Goal: Information Seeking & Learning: Learn about a topic

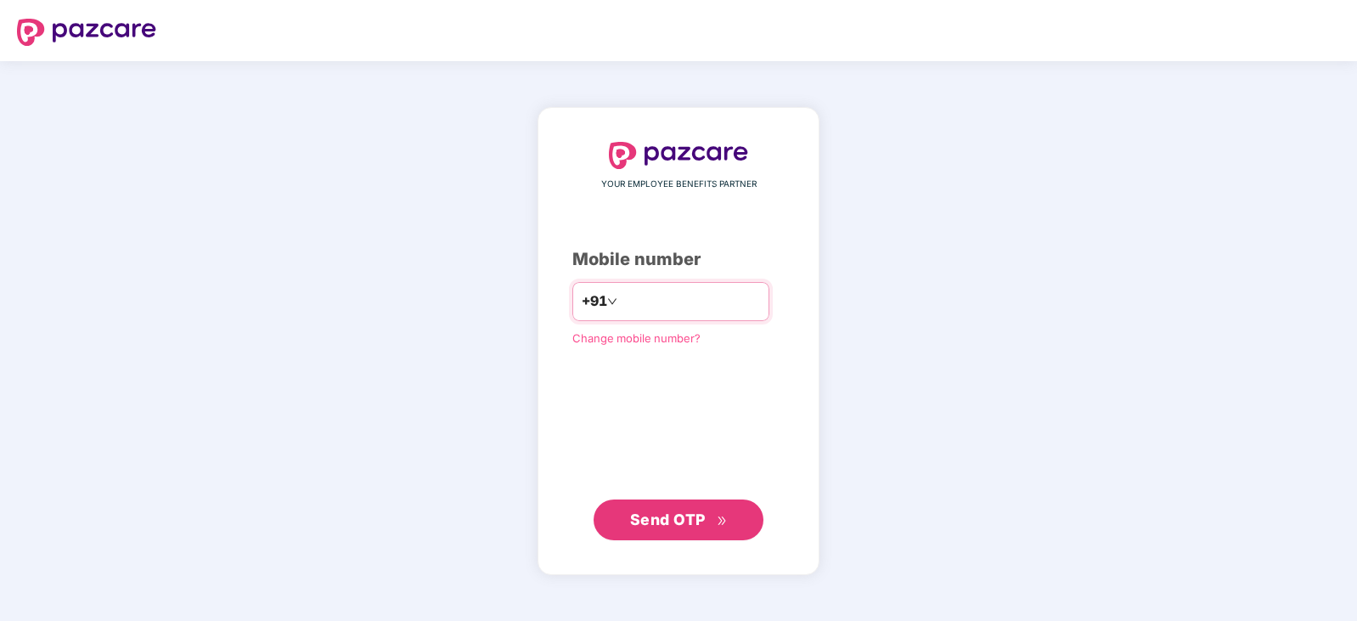
click at [665, 313] on input "number" at bounding box center [690, 301] width 139 height 27
type input "**********"
click at [700, 520] on span "Send OTP" at bounding box center [668, 518] width 76 height 18
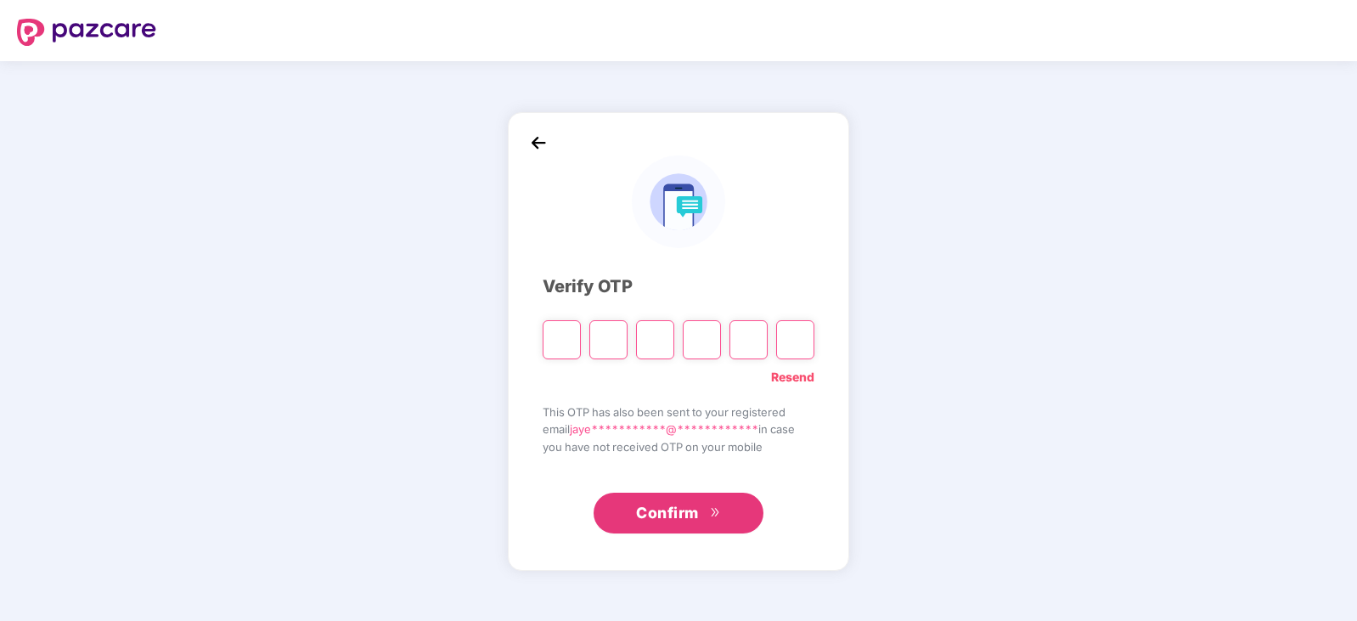
type input "*"
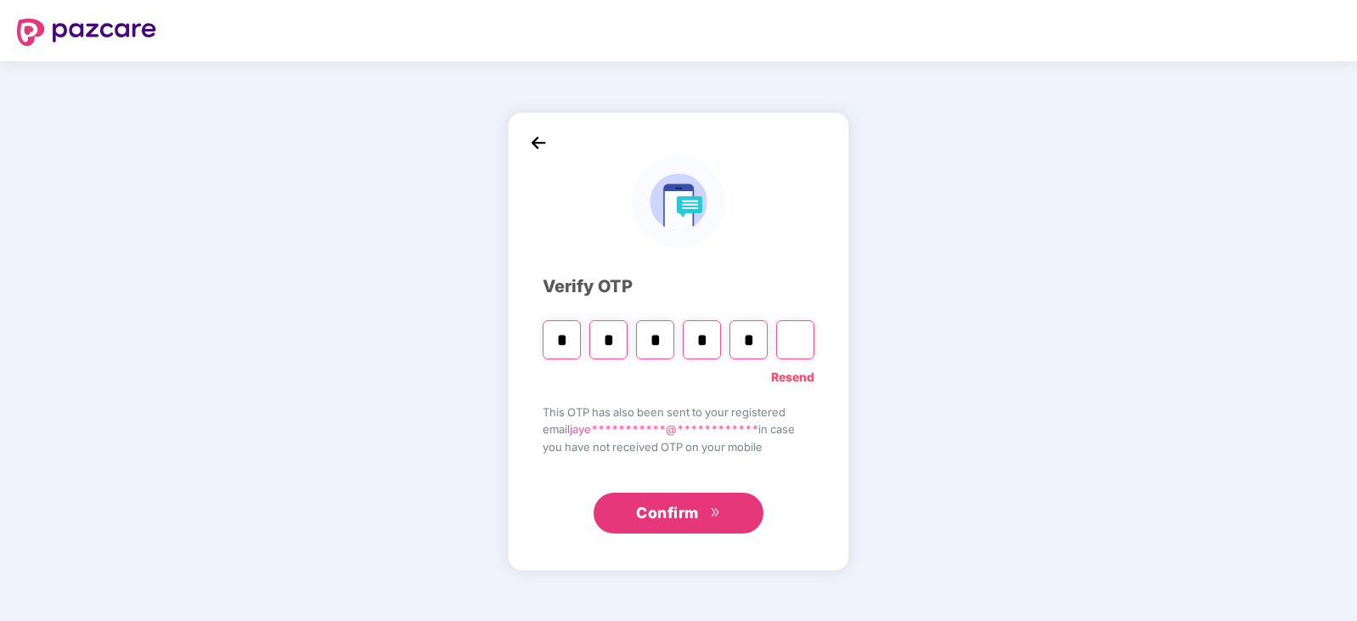
type input "*"
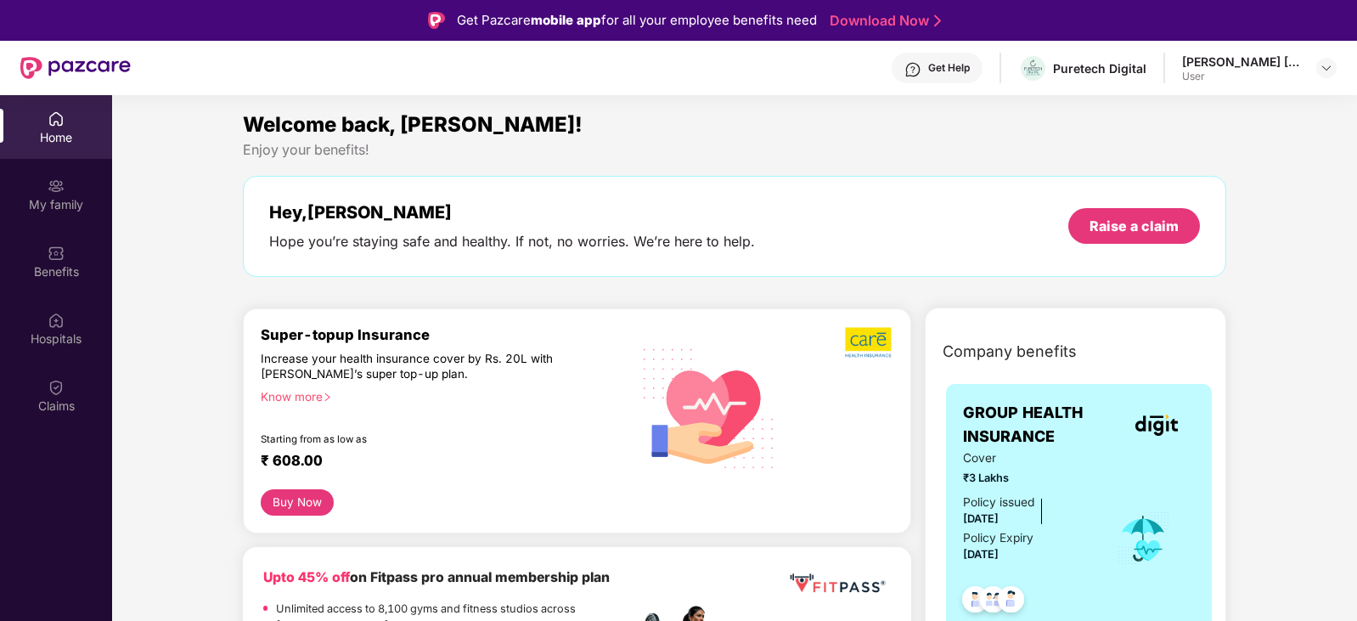
click at [53, 211] on div "My family" at bounding box center [56, 204] width 112 height 17
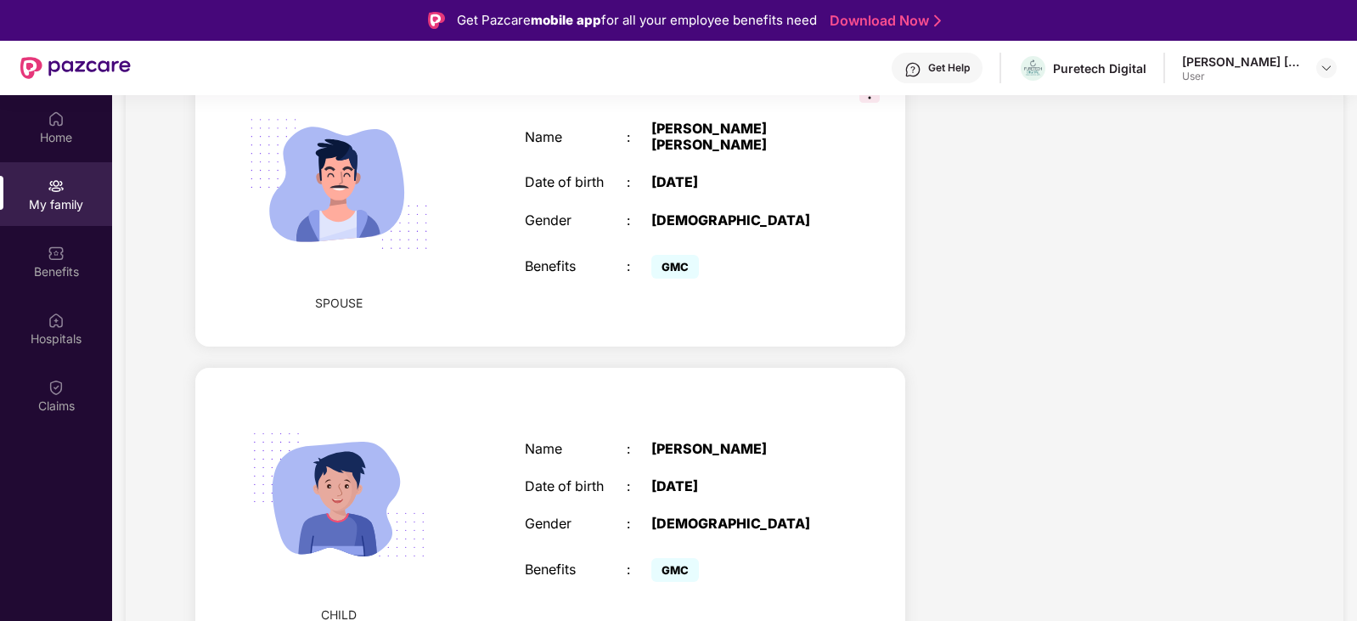
scroll to position [467, 0]
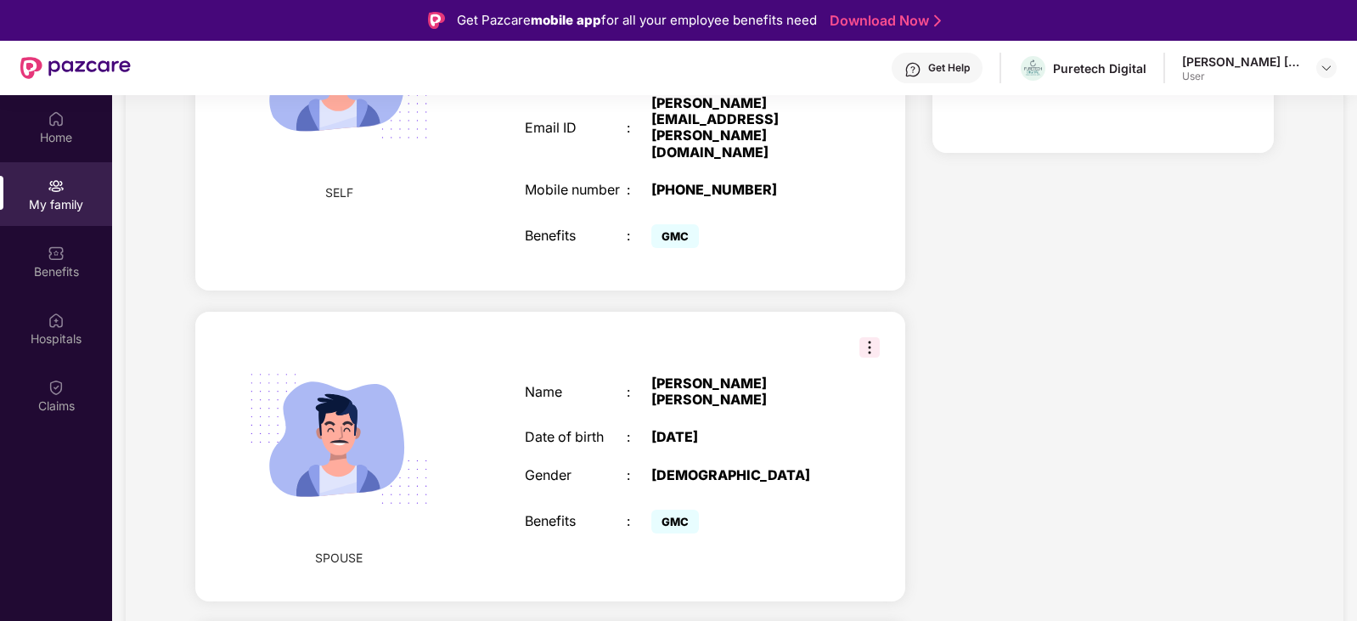
click at [859, 339] on img at bounding box center [869, 347] width 20 height 20
click at [731, 404] on div "Name : [PERSON_NAME] [PERSON_NAME] Date of birth : [DEMOGRAPHIC_DATA] Gender : …" at bounding box center [677, 456] width 338 height 204
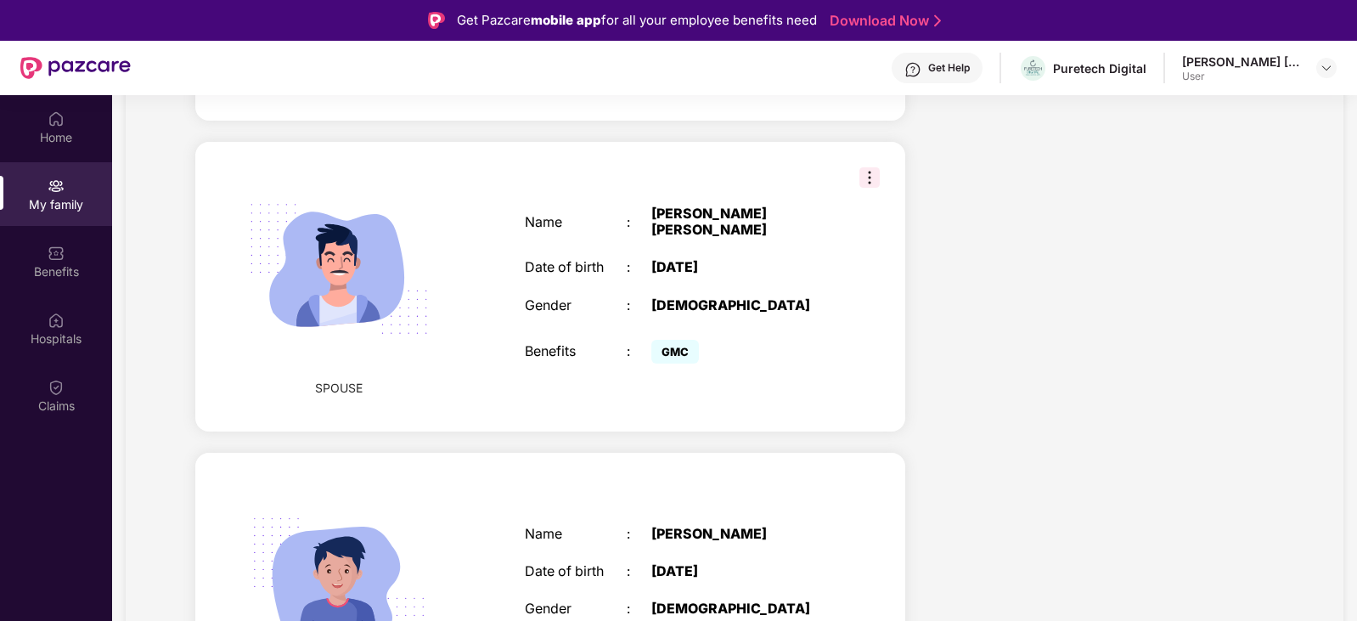
scroll to position [722, 0]
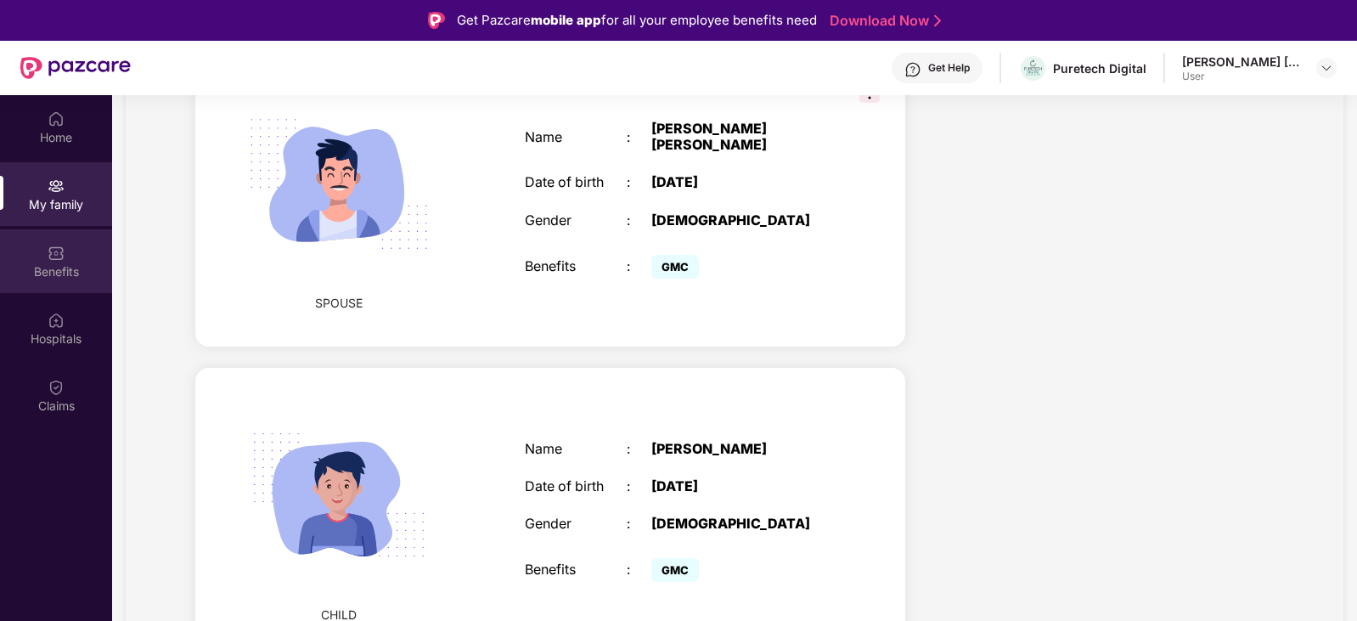
click at [66, 269] on div "Benefits" at bounding box center [56, 271] width 112 height 17
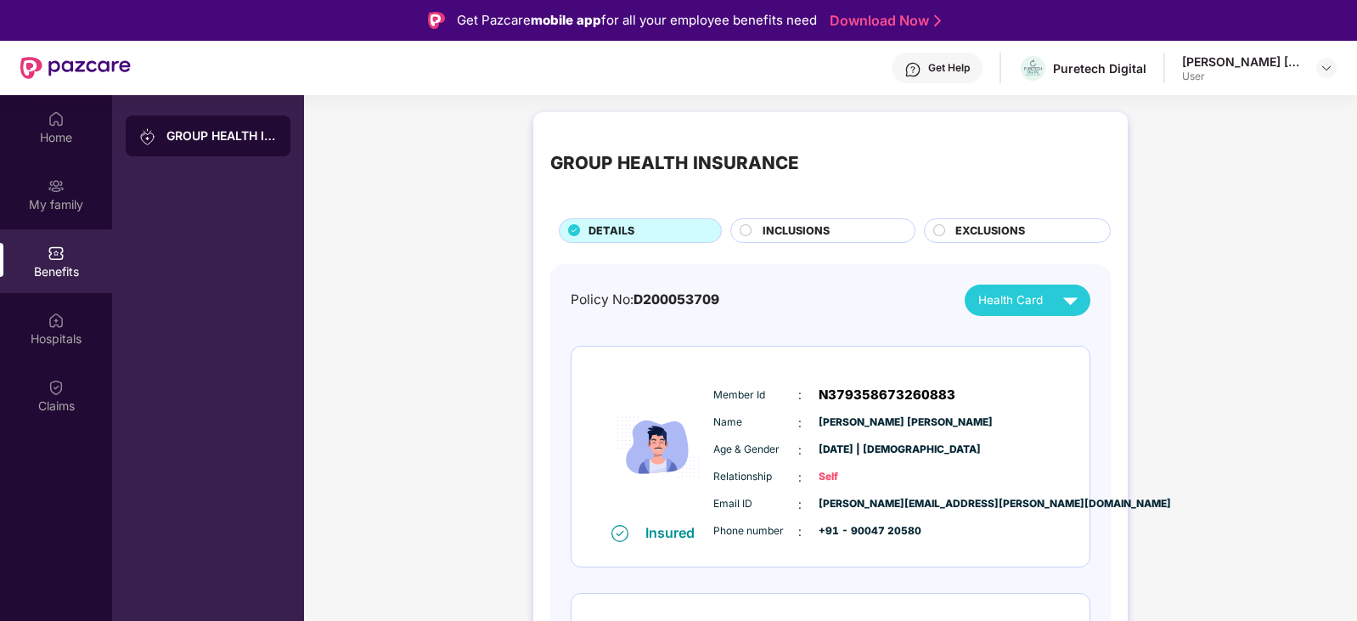
click at [751, 225] on icon at bounding box center [746, 230] width 13 height 13
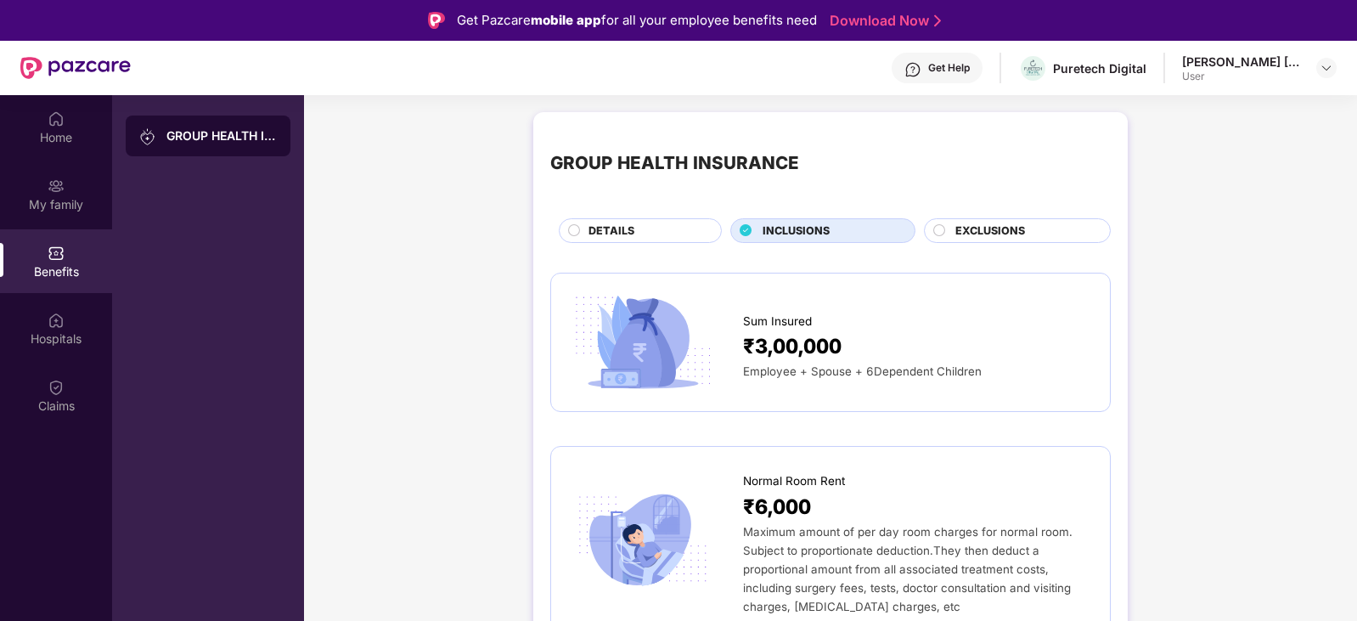
click at [618, 235] on span "DETAILS" at bounding box center [611, 230] width 46 height 17
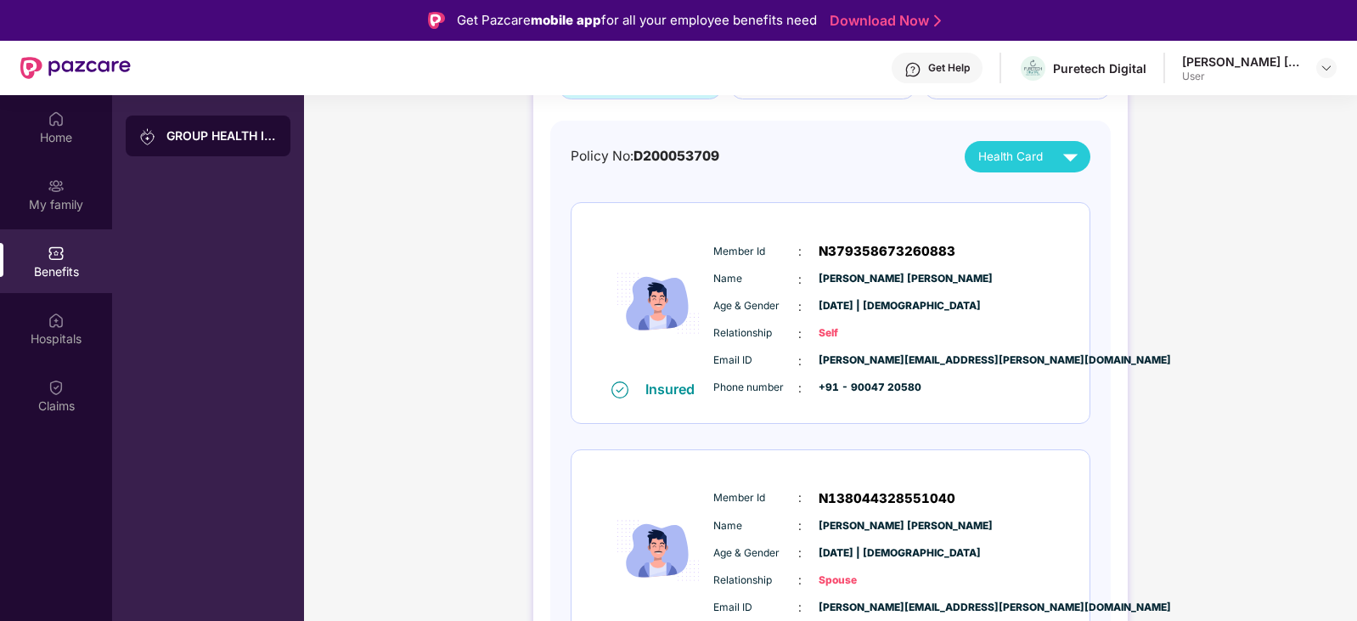
scroll to position [170, 0]
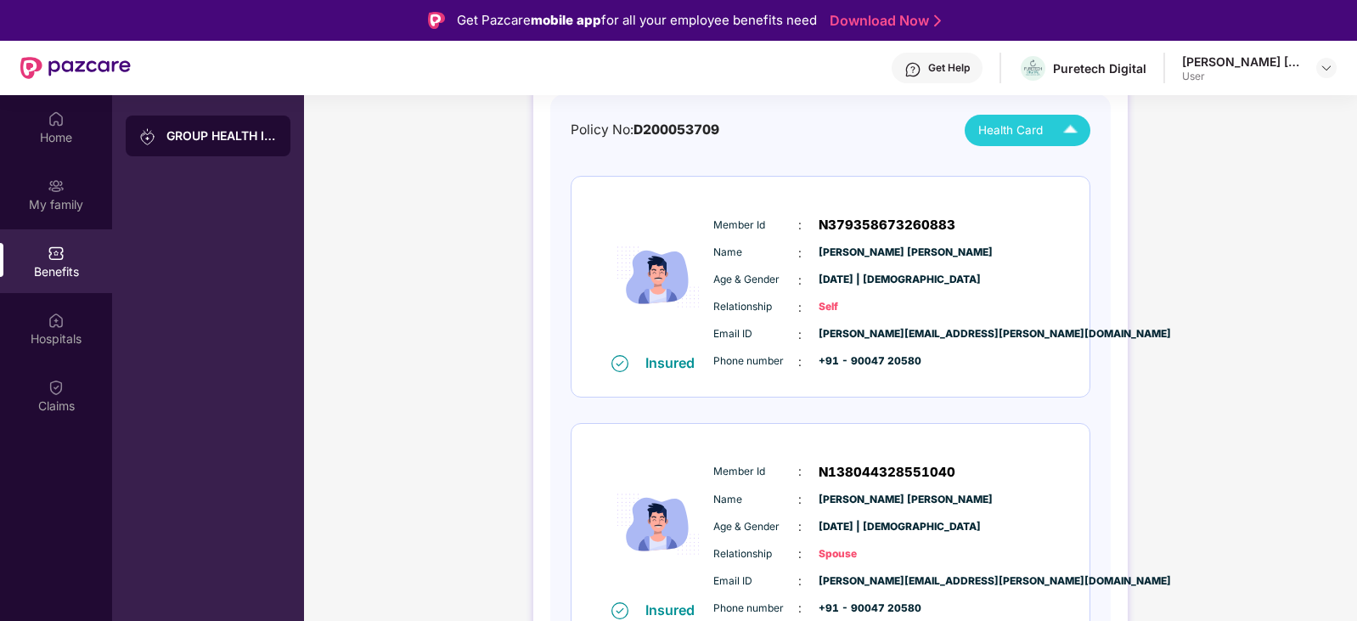
click at [1043, 137] on div "Health Card" at bounding box center [1031, 130] width 107 height 30
click at [1159, 218] on div "GROUP HEALTH INSURANCE DETAILS INCLUSIONS EXCLUSIONS Policy No: D200053709 Heal…" at bounding box center [830, 465] width 1053 height 1062
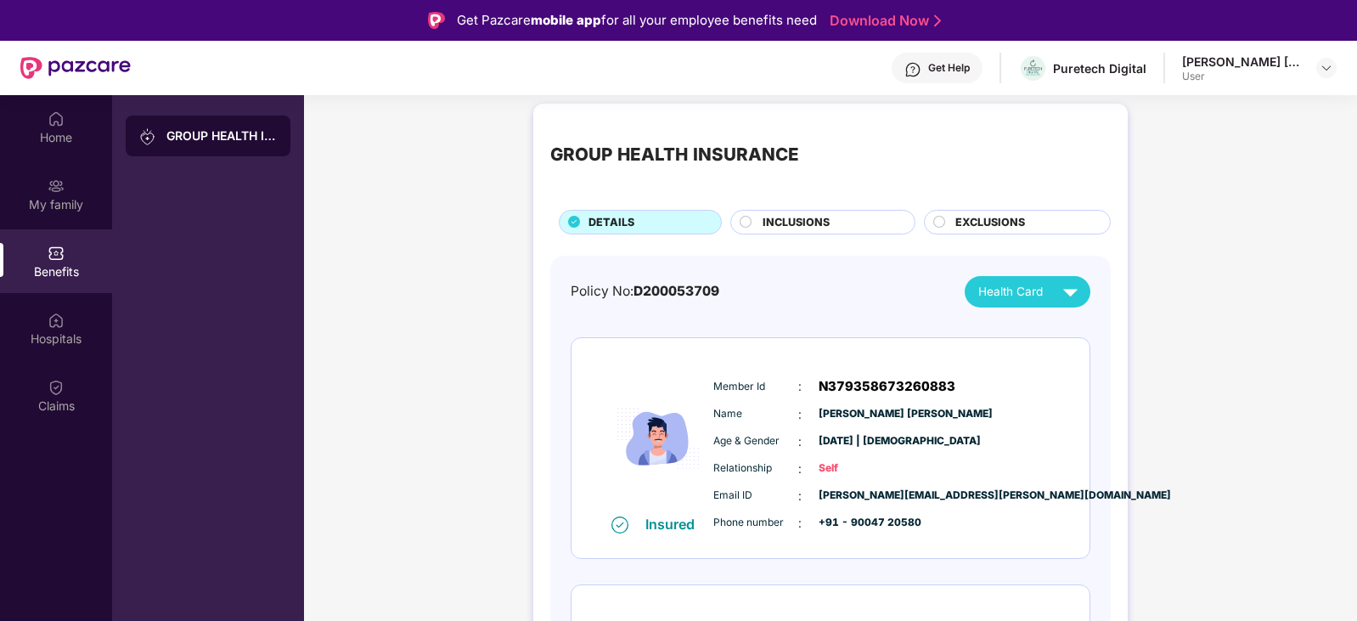
scroll to position [0, 0]
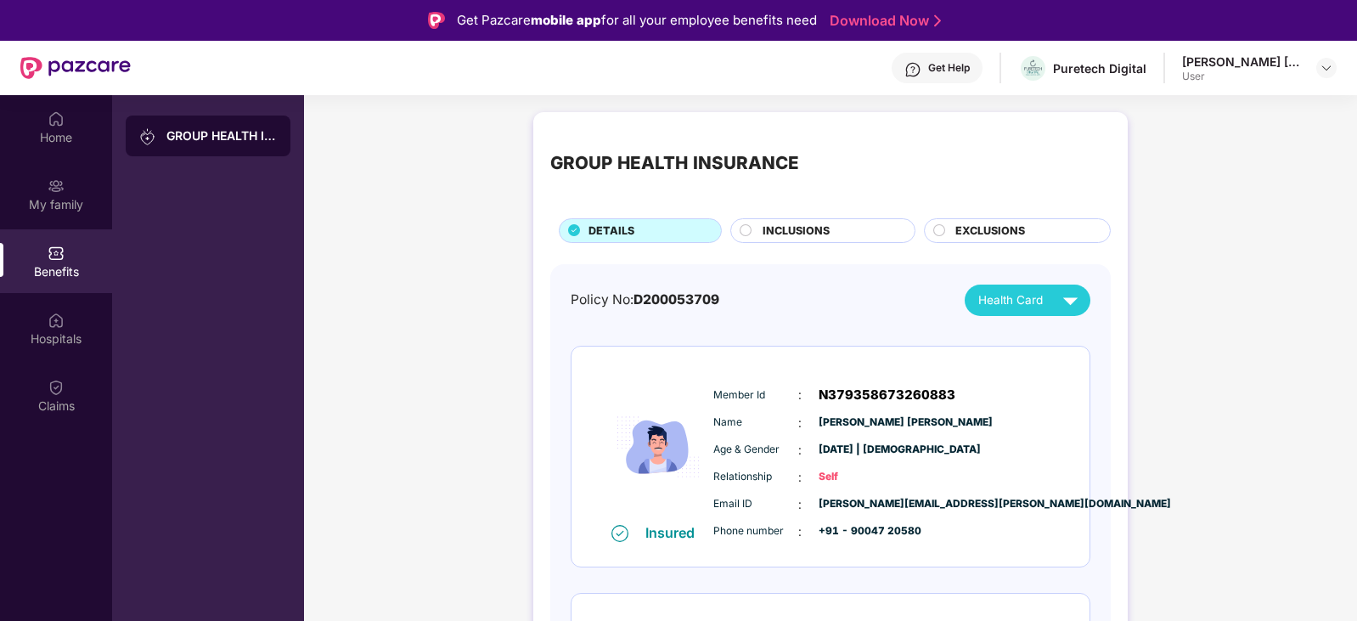
click at [828, 231] on div "INCLUSIONS" at bounding box center [830, 232] width 152 height 20
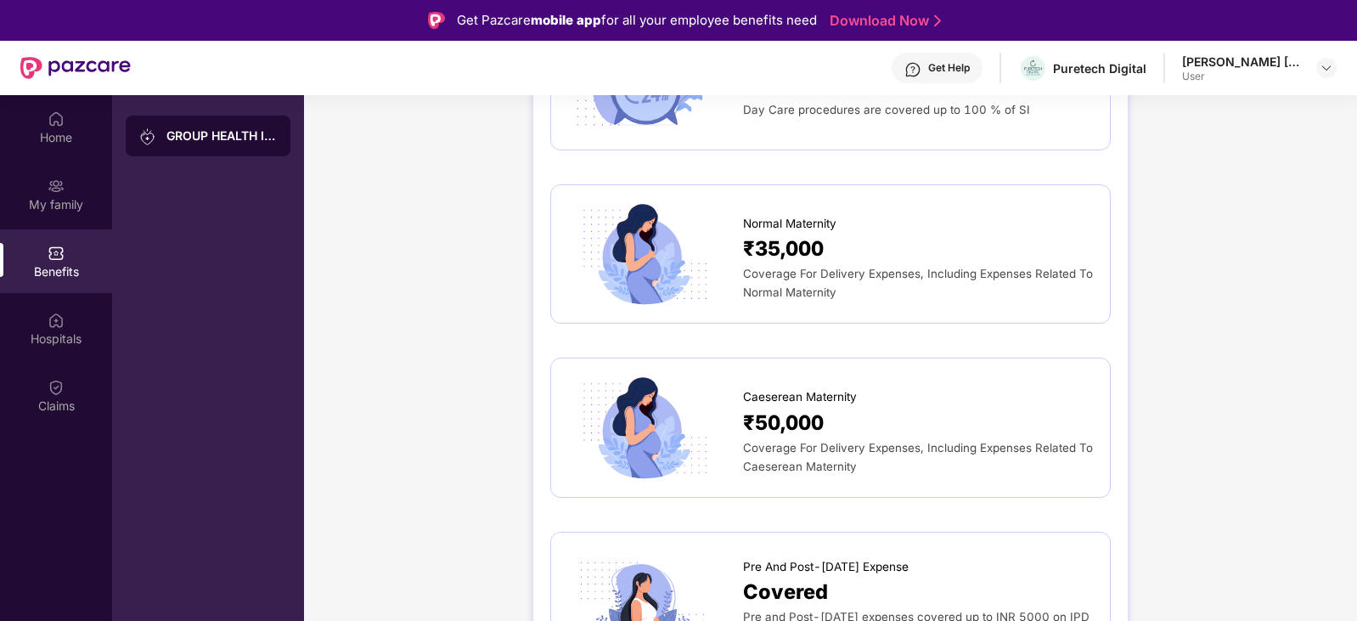
scroll to position [1783, 0]
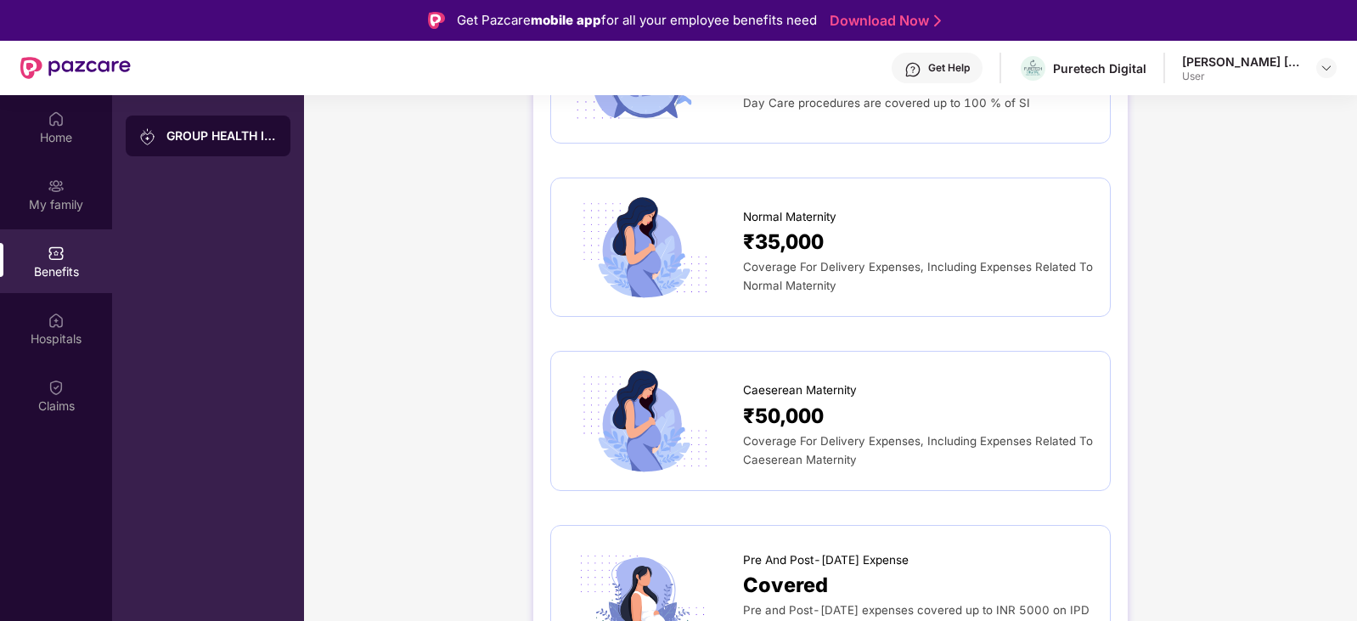
click at [821, 381] on span "Caeserean Maternity" at bounding box center [800, 390] width 114 height 18
click at [808, 400] on span "₹50,000" at bounding box center [783, 415] width 81 height 31
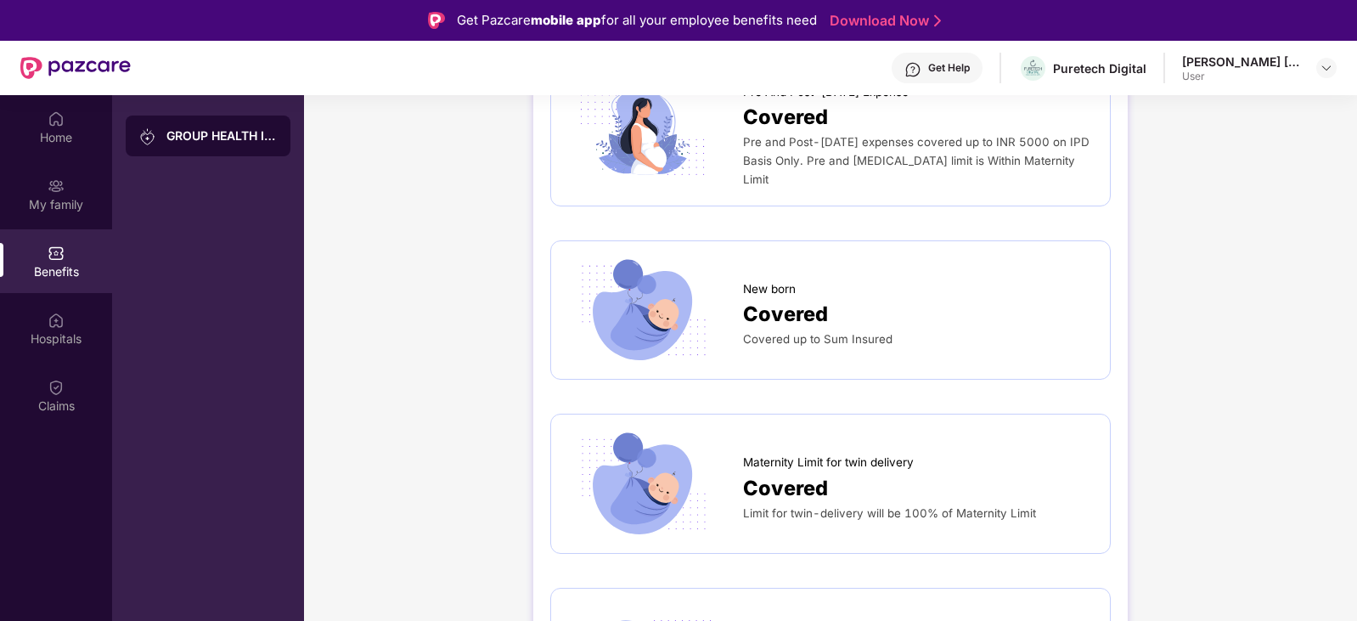
scroll to position [2293, 0]
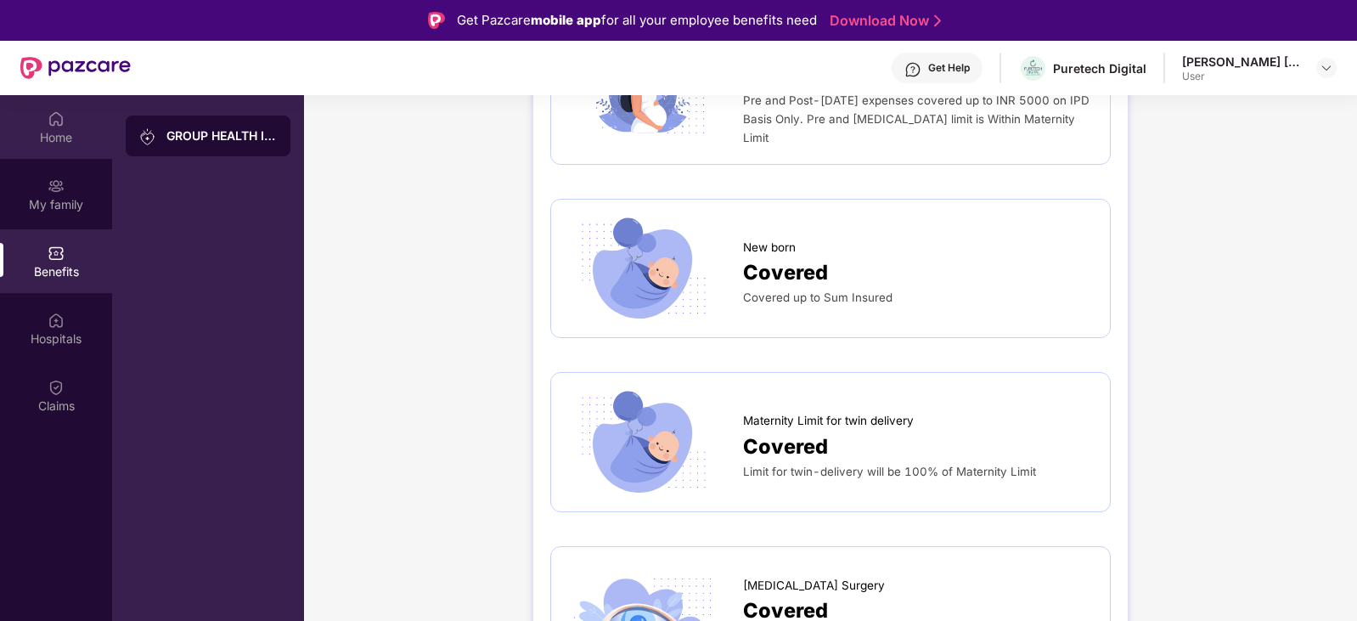
click at [52, 132] on div "Home" at bounding box center [56, 137] width 112 height 17
